Goal: Navigation & Orientation: Find specific page/section

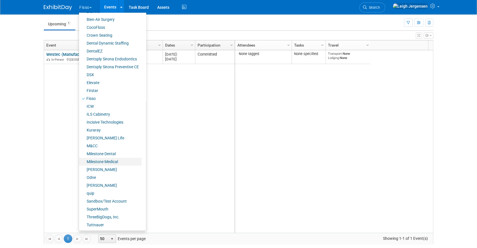
scroll to position [25, 0]
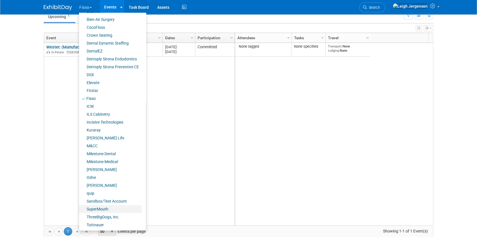
click at [103, 209] on link "SuperMouth" at bounding box center [110, 209] width 63 height 8
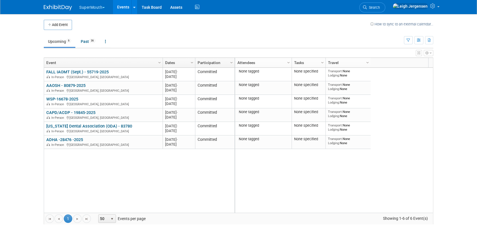
click at [86, 5] on button "SuperMouth" at bounding box center [95, 6] width 33 height 12
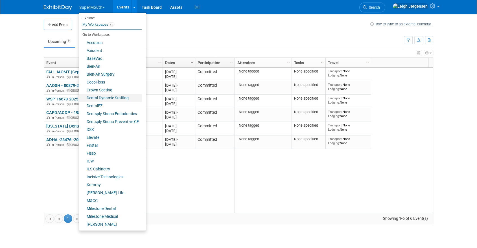
click at [104, 97] on link "Dental Dynamic Staffing" at bounding box center [110, 98] width 63 height 8
